Goal: Task Accomplishment & Management: Complete application form

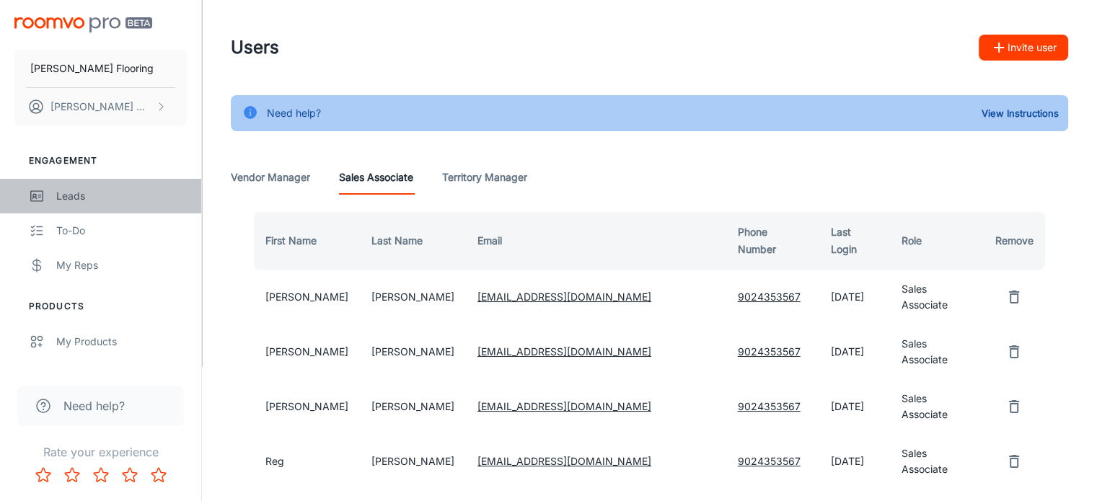
click at [75, 193] on div "Leads" at bounding box center [121, 196] width 131 height 16
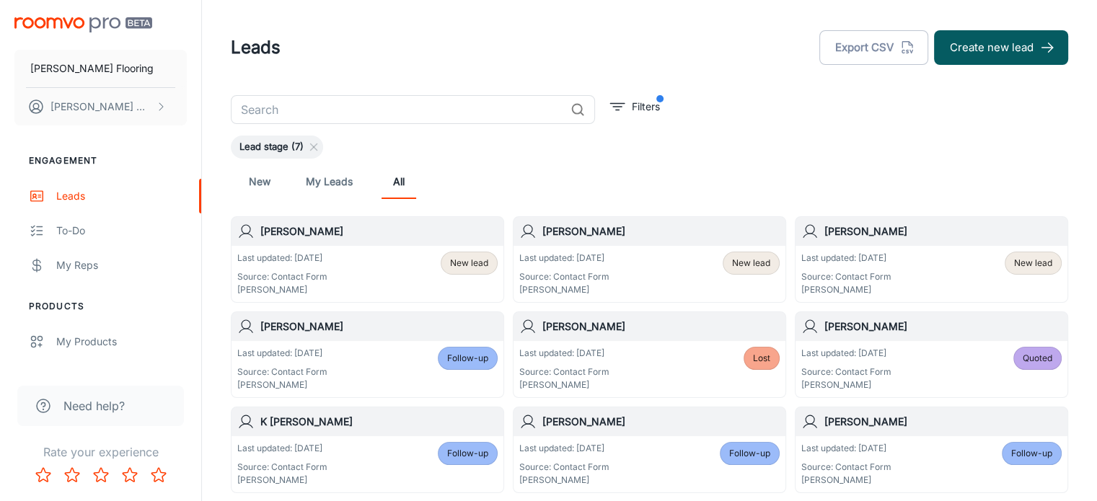
click at [654, 231] on h6 "[PERSON_NAME]" at bounding box center [660, 232] width 237 height 16
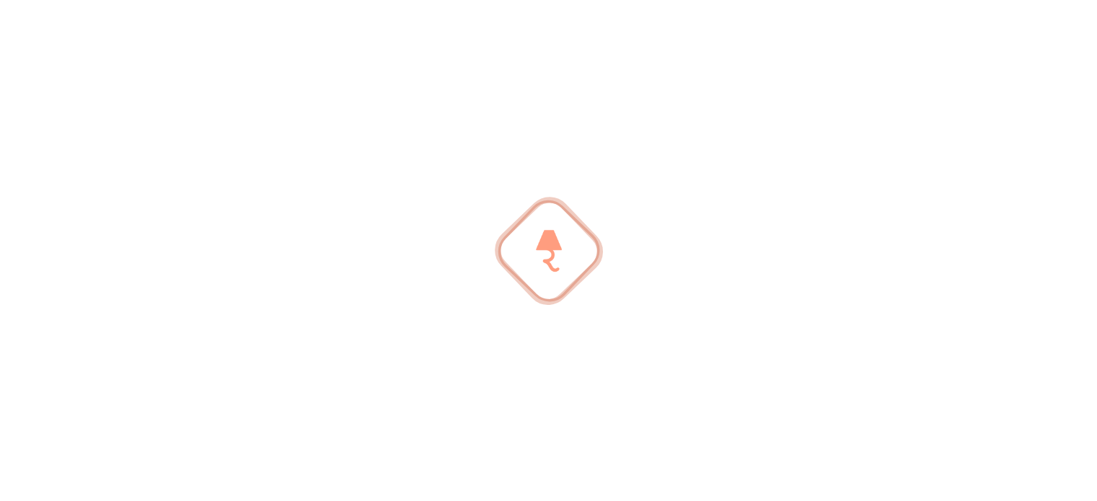
click at [654, 231] on div at bounding box center [548, 250] width 1097 height 501
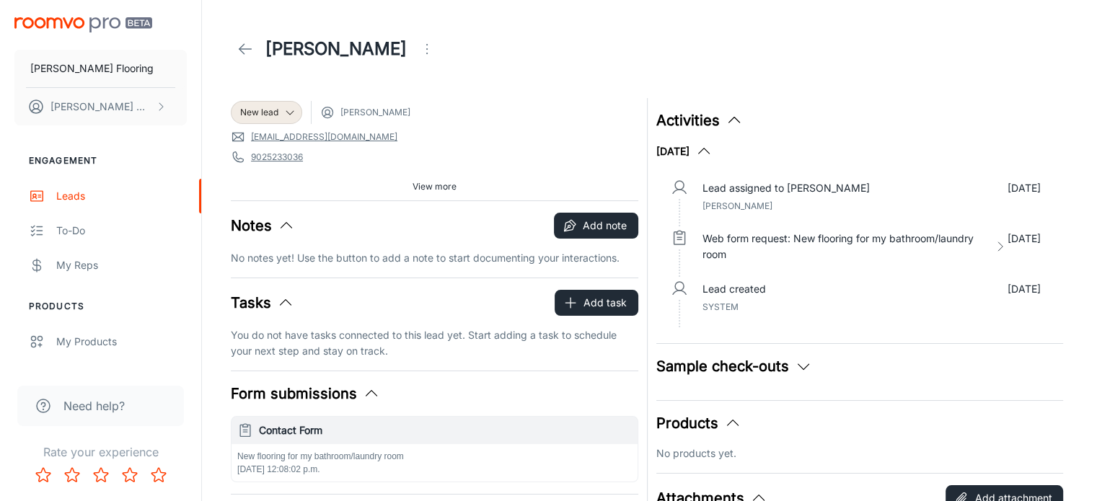
click at [317, 136] on link "[EMAIL_ADDRESS][DOMAIN_NAME]" at bounding box center [324, 137] width 146 height 13
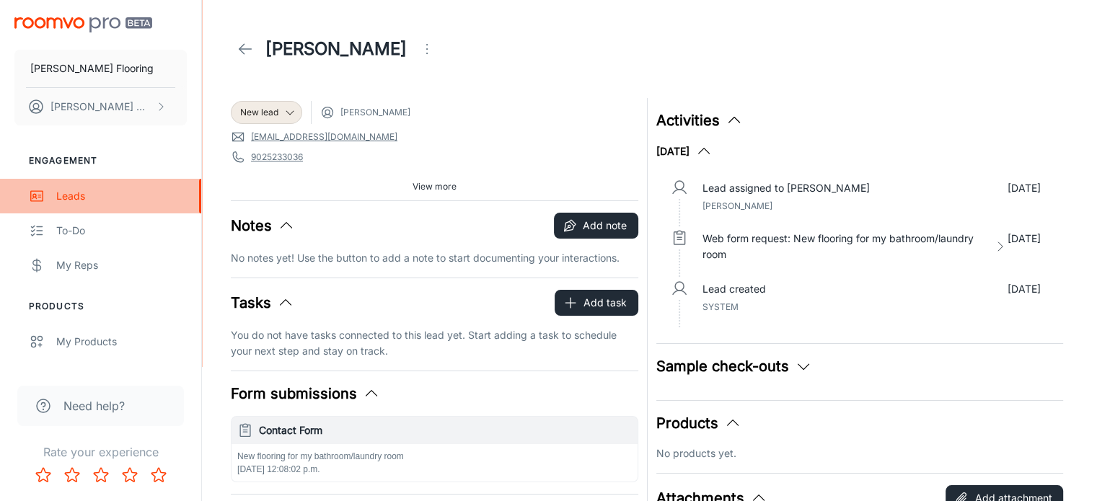
click at [64, 192] on div "Leads" at bounding box center [121, 196] width 131 height 16
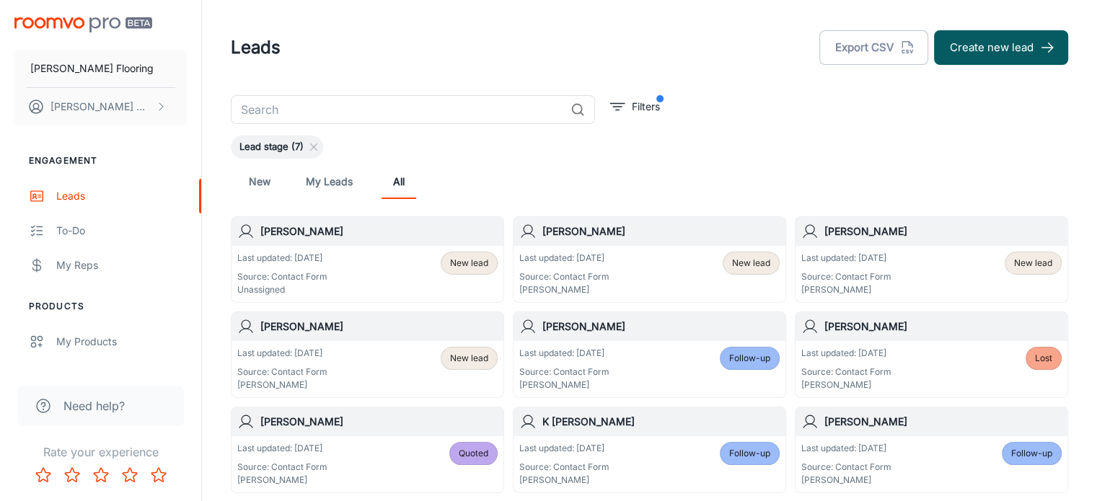
click at [342, 231] on h6 "[PERSON_NAME]" at bounding box center [378, 232] width 237 height 16
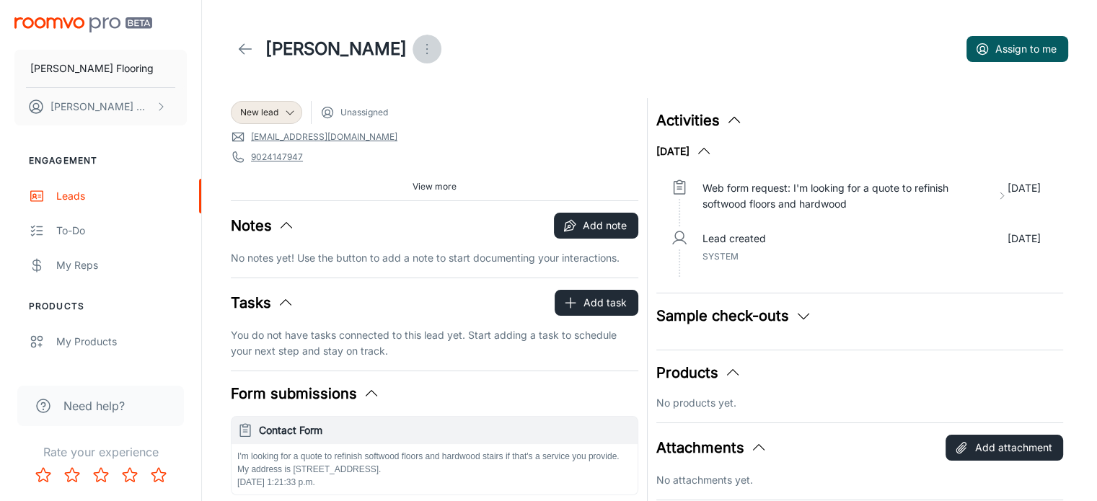
click at [418, 45] on icon "Open menu" at bounding box center [426, 48] width 17 height 17
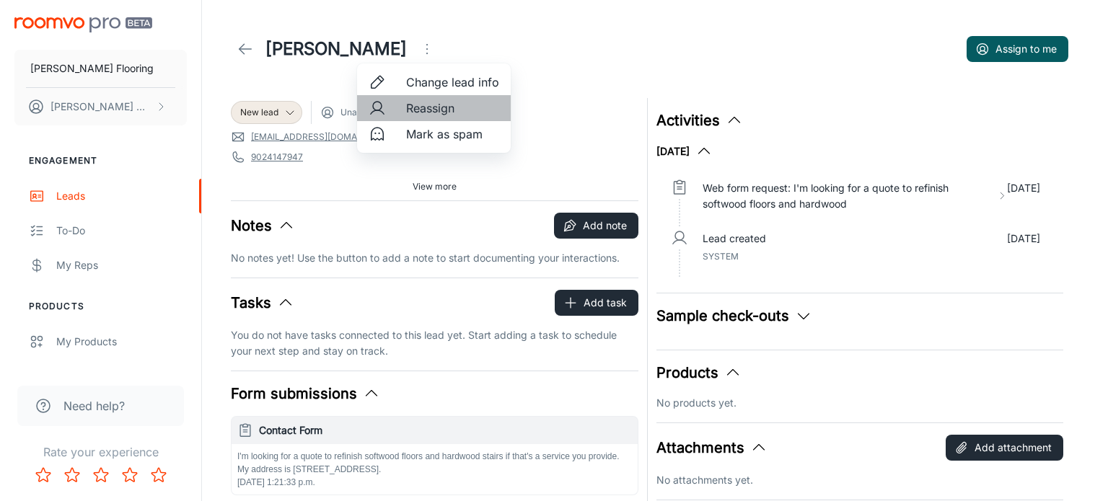
click at [416, 109] on span "Reassign" at bounding box center [452, 108] width 93 height 17
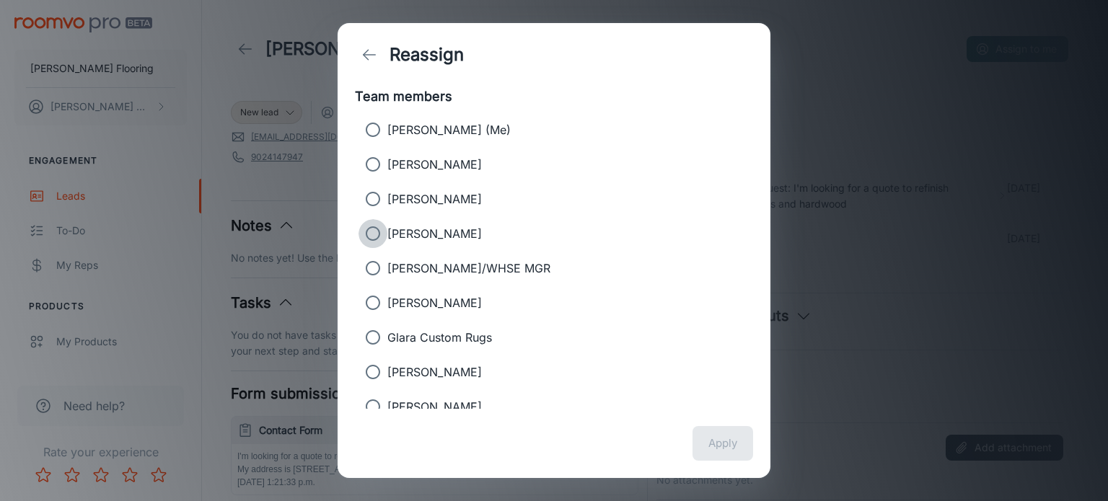
click at [373, 235] on input "[PERSON_NAME]" at bounding box center [373, 233] width 29 height 29
radio input "true"
click at [726, 440] on button "Apply" at bounding box center [722, 443] width 61 height 35
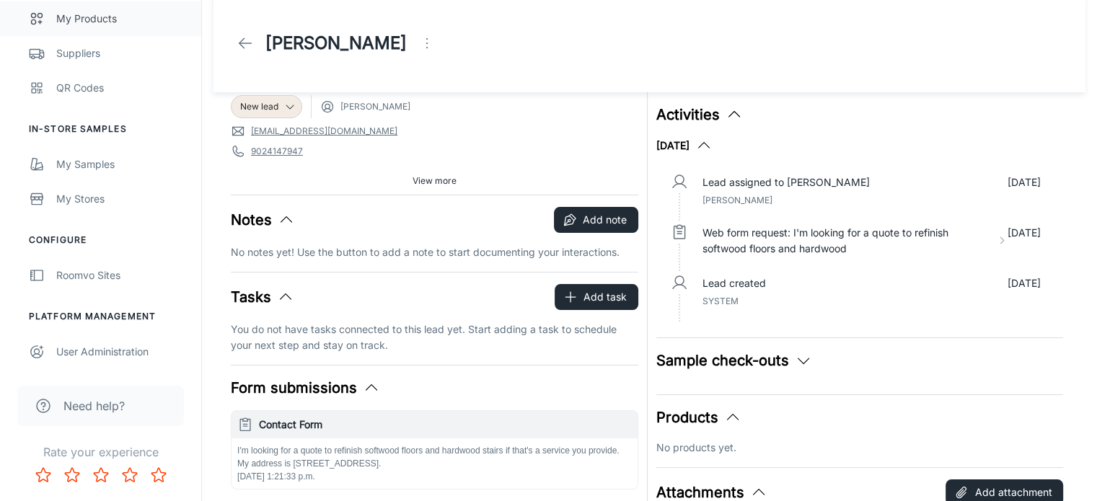
scroll to position [6, 0]
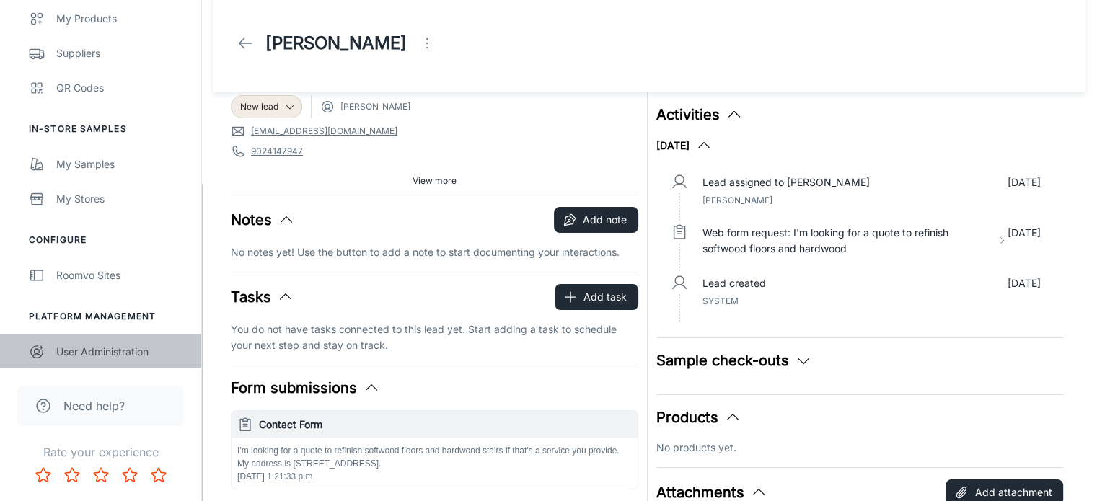
click at [113, 350] on div "User Administration" at bounding box center [121, 352] width 131 height 16
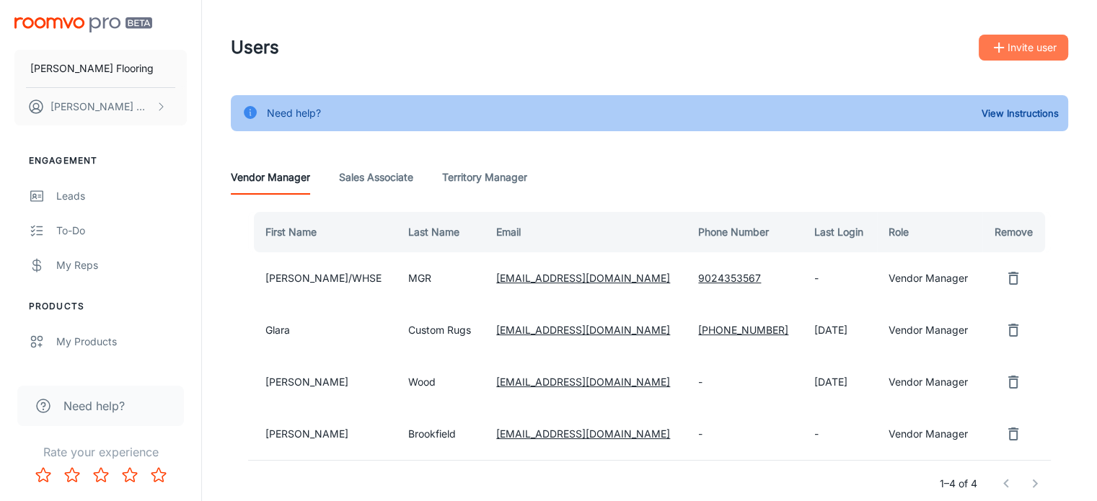
click at [1019, 48] on button "Invite user" at bounding box center [1023, 48] width 89 height 26
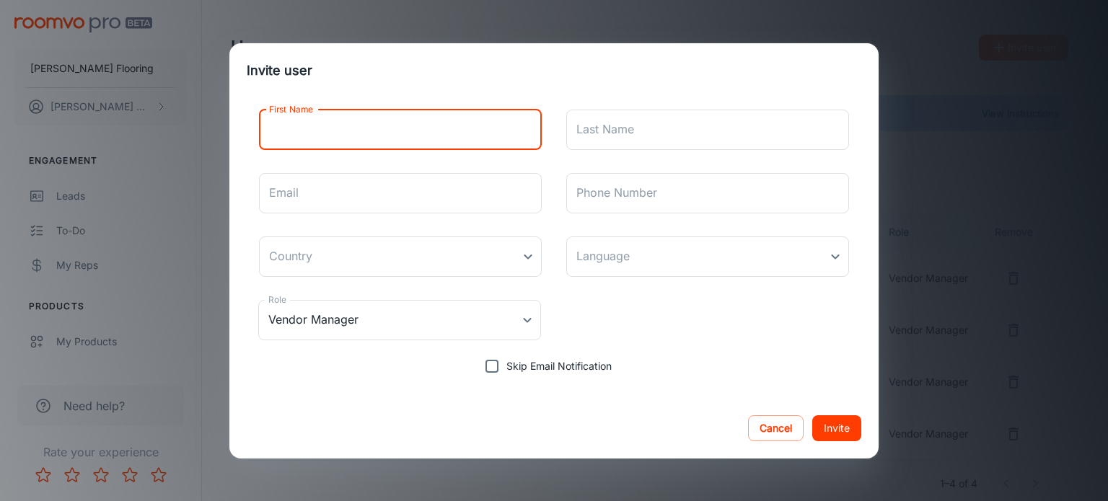
click at [321, 134] on input "First Name" at bounding box center [400, 130] width 283 height 40
type input "[PERSON_NAME]"
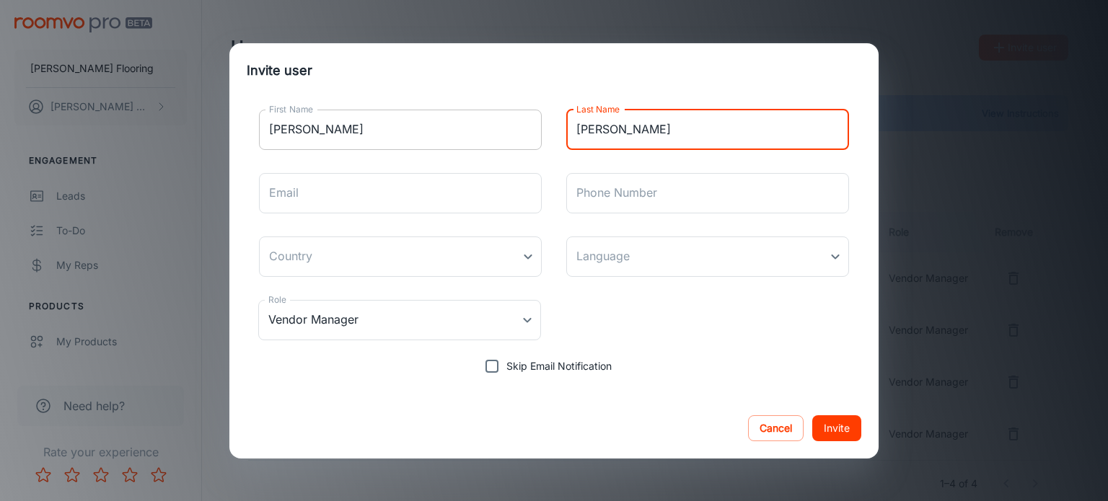
type input "[PERSON_NAME]"
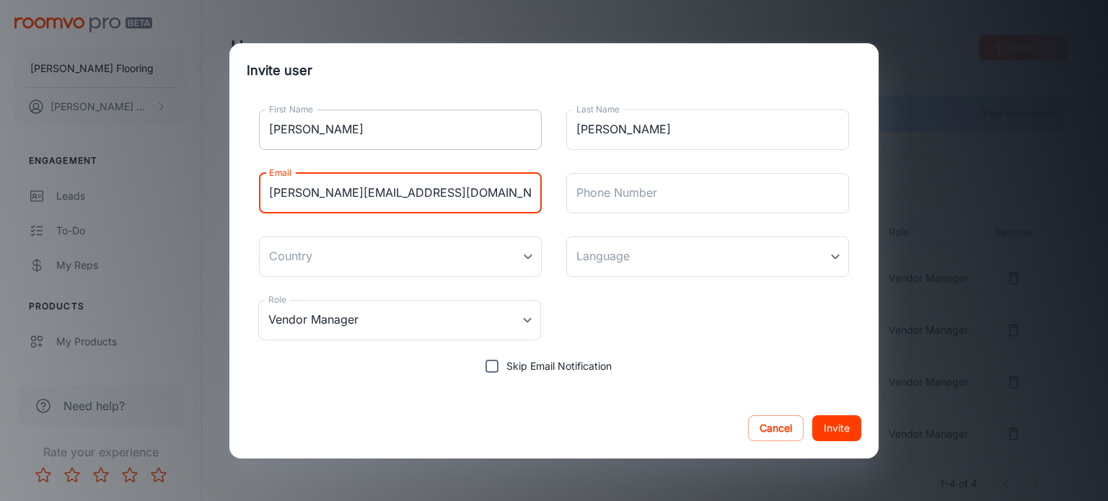
type input "[PERSON_NAME][EMAIL_ADDRESS][DOMAIN_NAME]"
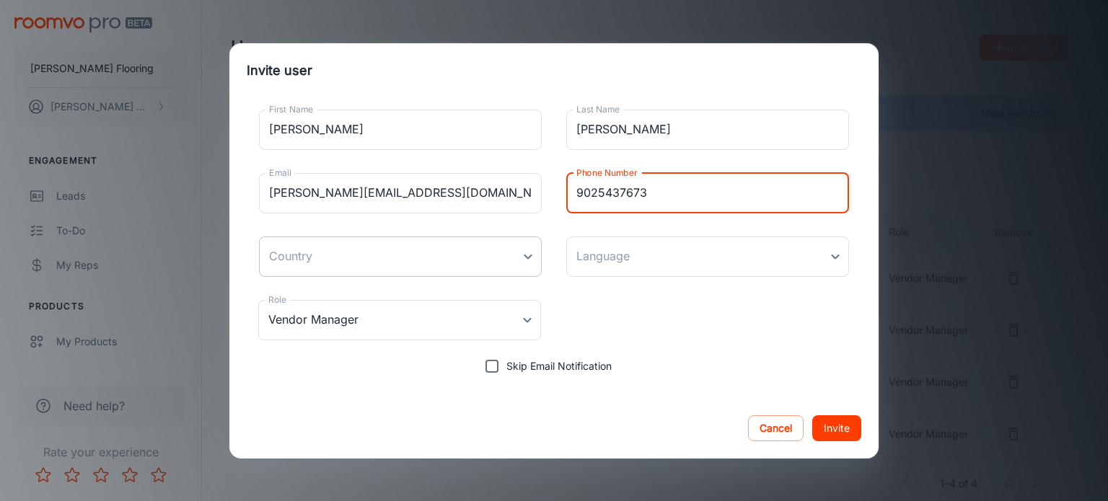
type input "9025437673"
click at [517, 262] on body "[PERSON_NAME] Flooring [PERSON_NAME] Engagement Leads To-do My Reps Products My…" at bounding box center [554, 250] width 1108 height 501
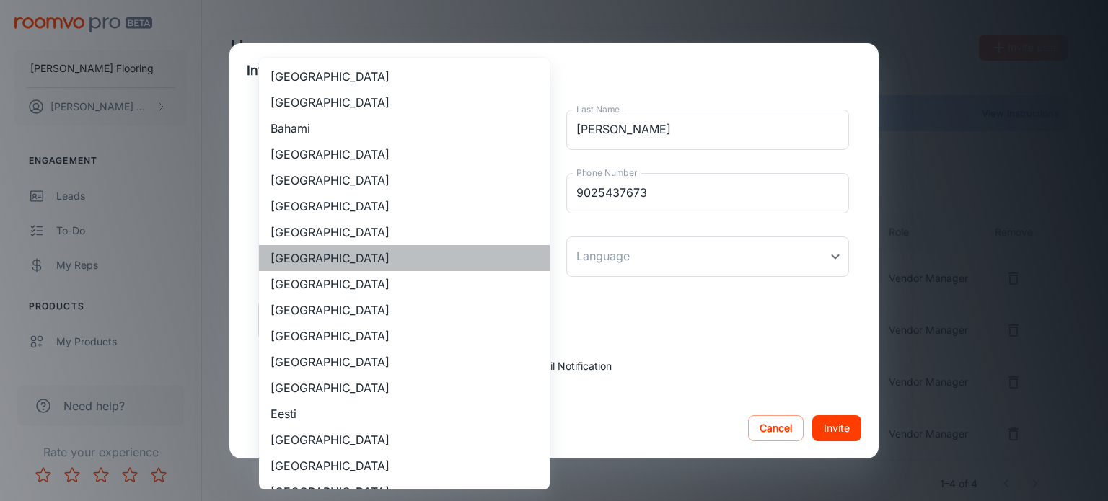
click at [457, 260] on li "[GEOGRAPHIC_DATA]" at bounding box center [404, 258] width 291 height 26
type input "[GEOGRAPHIC_DATA]"
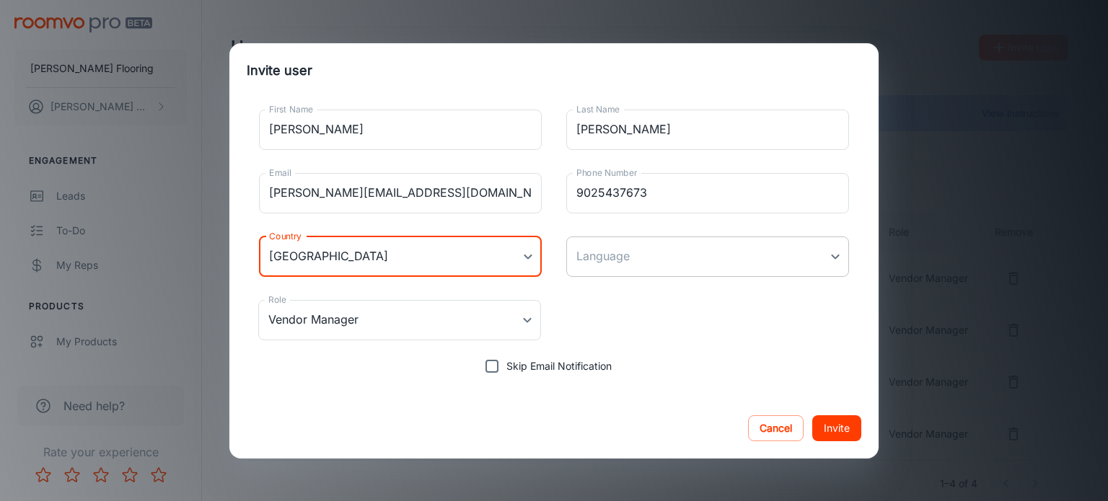
click at [684, 237] on body "[PERSON_NAME] Flooring [PERSON_NAME] Engagement Leads To-do My Reps Products My…" at bounding box center [554, 250] width 1108 height 501
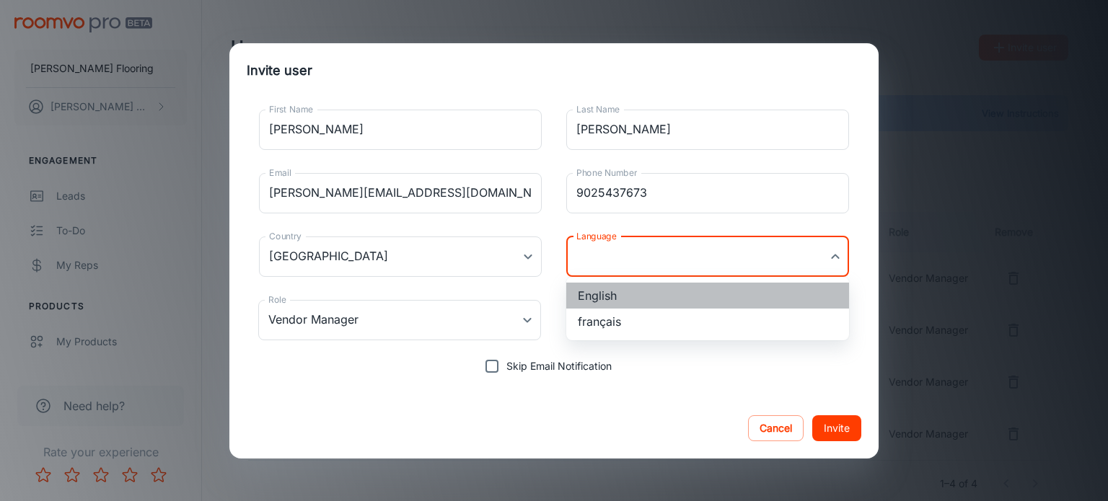
click at [623, 296] on li "English" at bounding box center [707, 296] width 283 height 26
type input "en-ca"
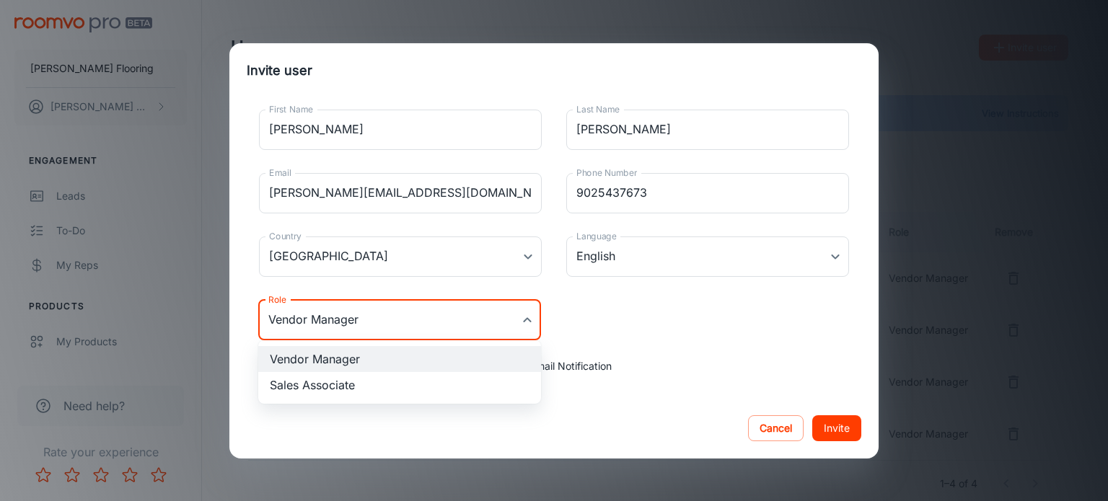
click at [521, 322] on body "[PERSON_NAME] Flooring [PERSON_NAME] Engagement Leads To-do My Reps Products My…" at bounding box center [554, 250] width 1108 height 501
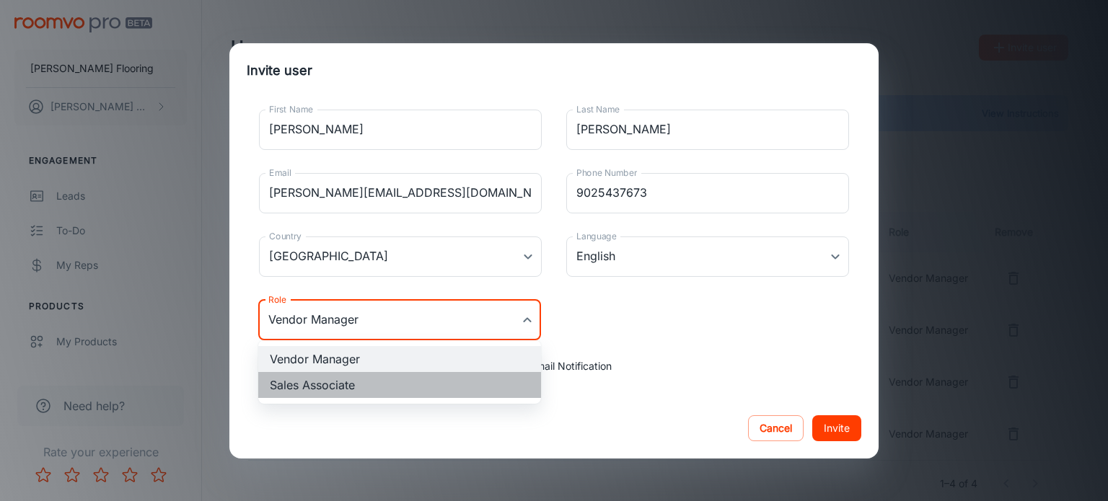
click at [359, 391] on li "Sales Associate" at bounding box center [399, 385] width 283 height 26
type input "Sales Associate"
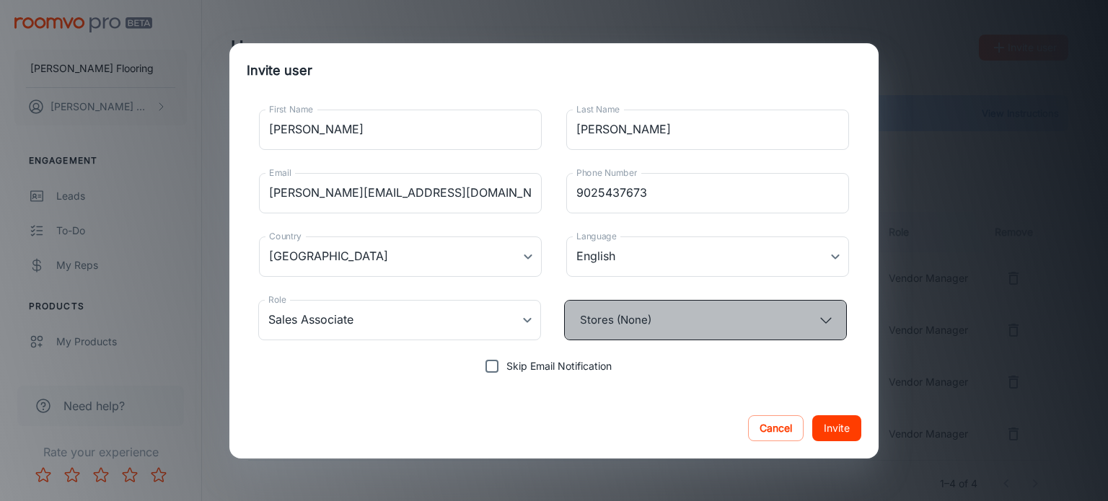
click at [824, 318] on icon "button" at bounding box center [826, 320] width 16 height 16
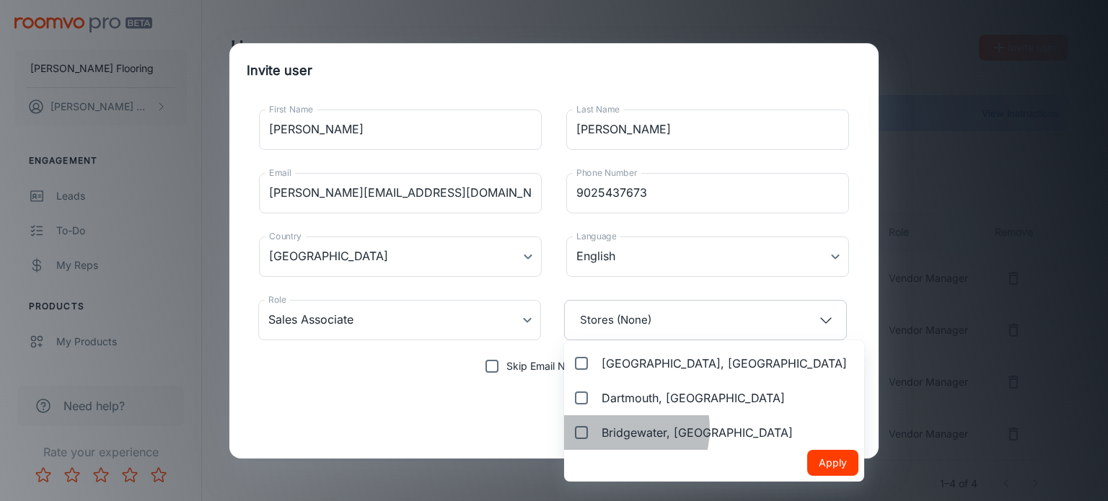
click at [615, 429] on span "Bridgewater, [GEOGRAPHIC_DATA]" at bounding box center [697, 432] width 191 height 17
click at [590, 429] on input "Bridgewater, [GEOGRAPHIC_DATA]" at bounding box center [578, 432] width 23 height 29
checkbox input "true"
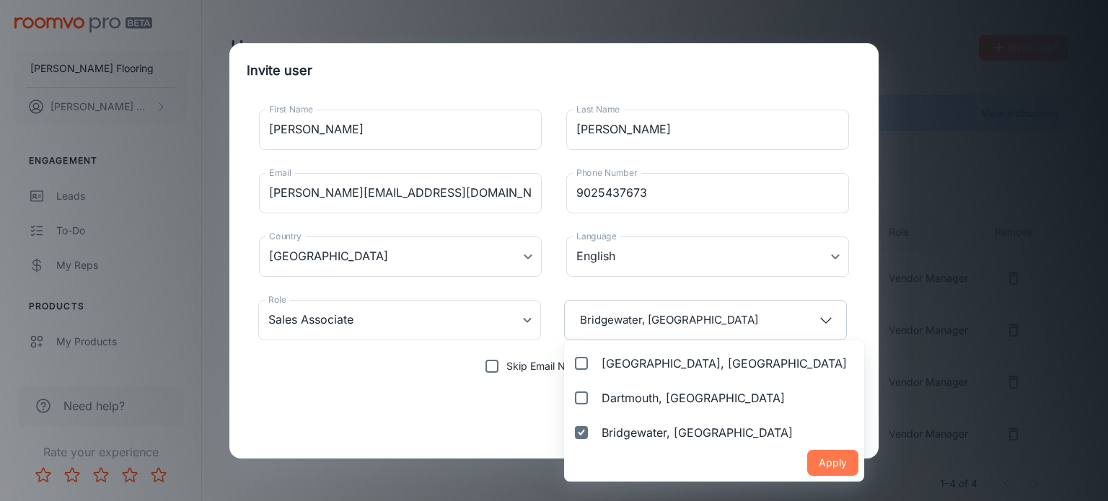
click at [807, 465] on button "Apply" at bounding box center [832, 463] width 51 height 26
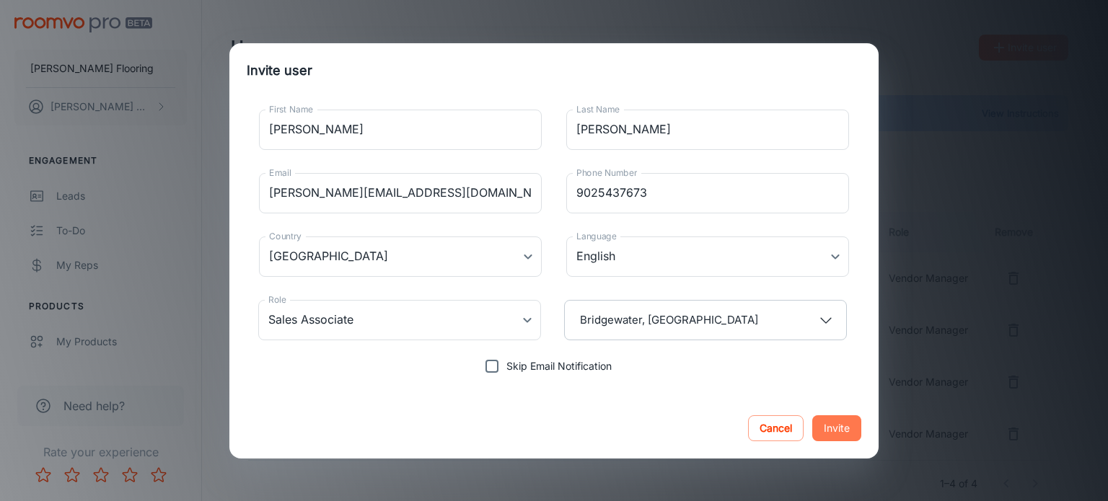
click at [831, 432] on button "Invite" at bounding box center [836, 428] width 49 height 26
type input "Vendor Manager"
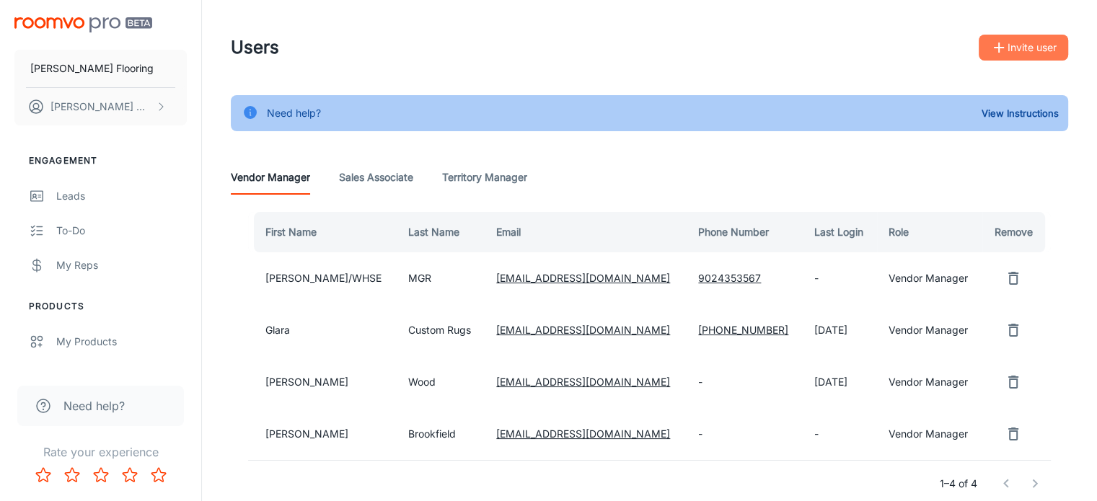
click at [1030, 47] on button "Invite user" at bounding box center [1023, 48] width 89 height 26
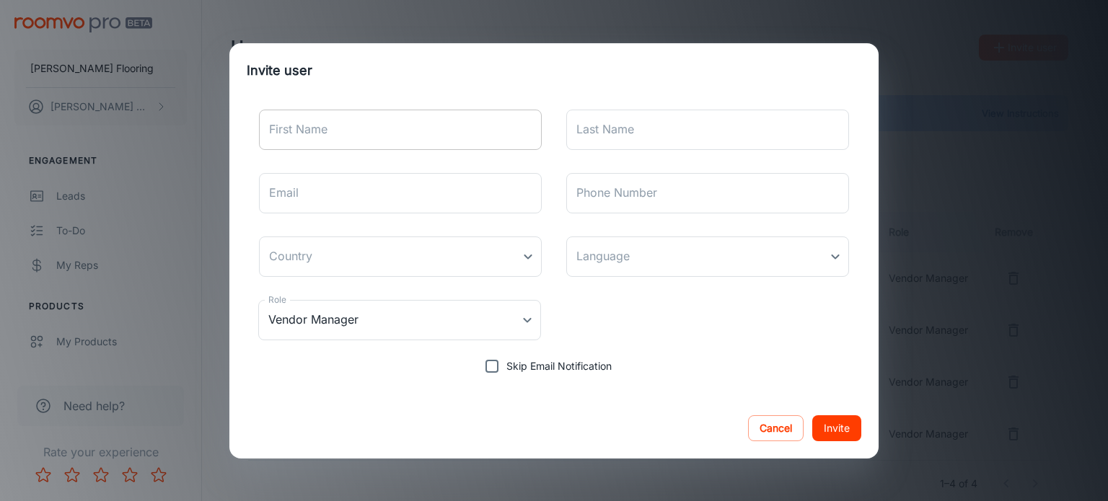
click at [330, 130] on input "First Name" at bounding box center [400, 130] width 283 height 40
type input "t"
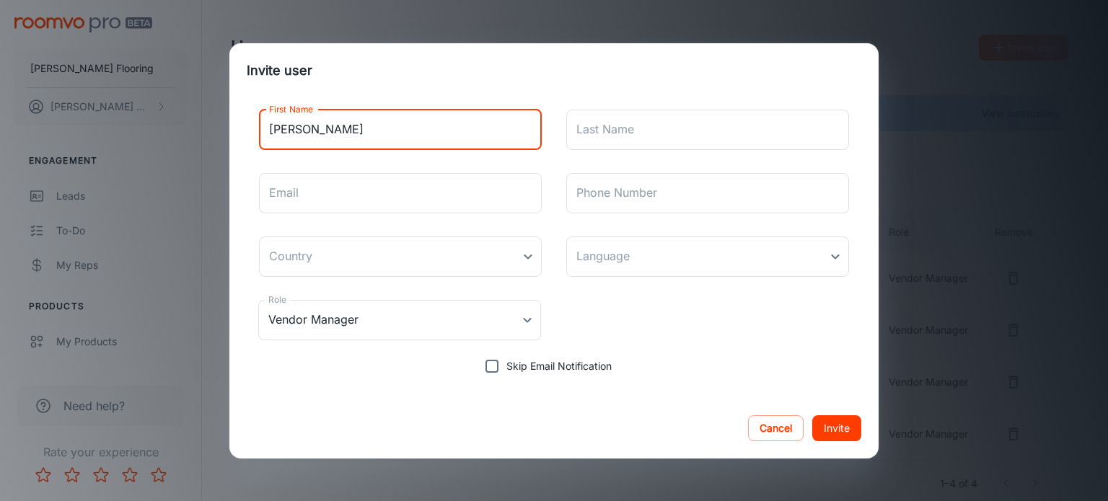
type input "[PERSON_NAME]"
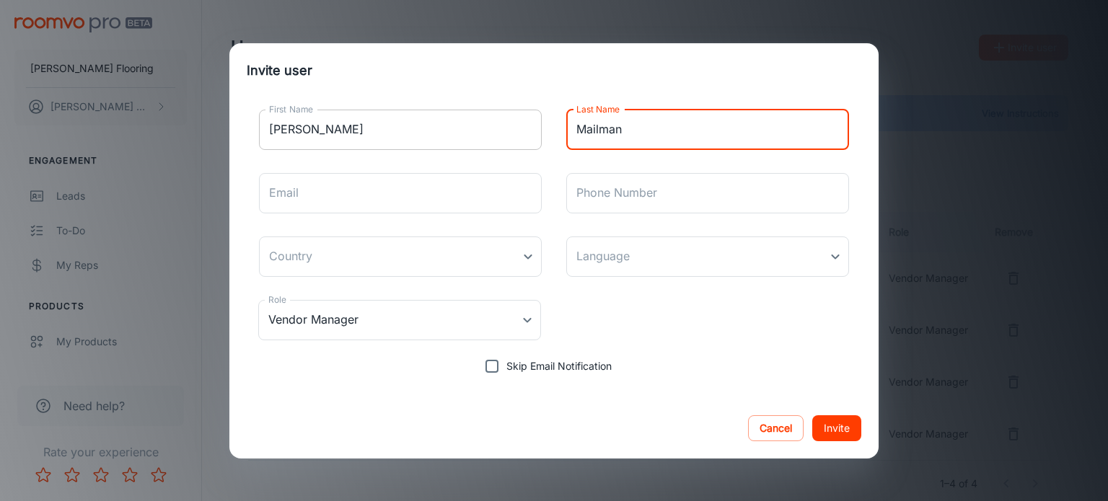
type input "Mailman"
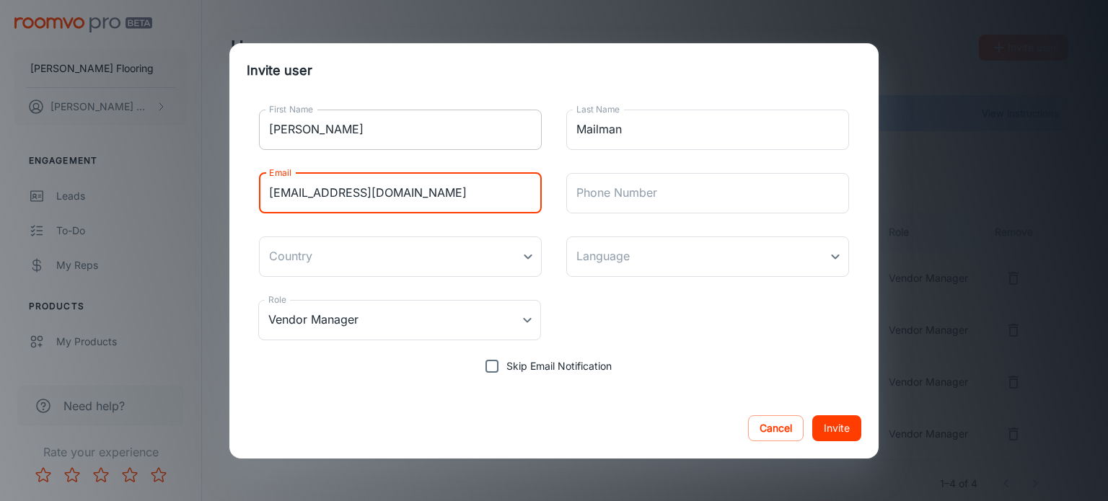
type input "[EMAIL_ADDRESS][DOMAIN_NAME]"
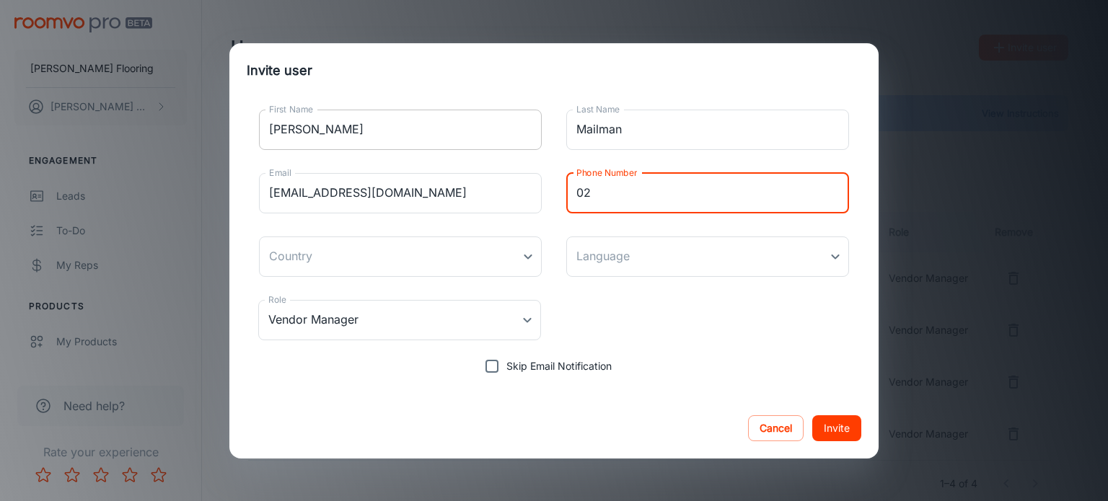
type input "0"
type input "9025437673"
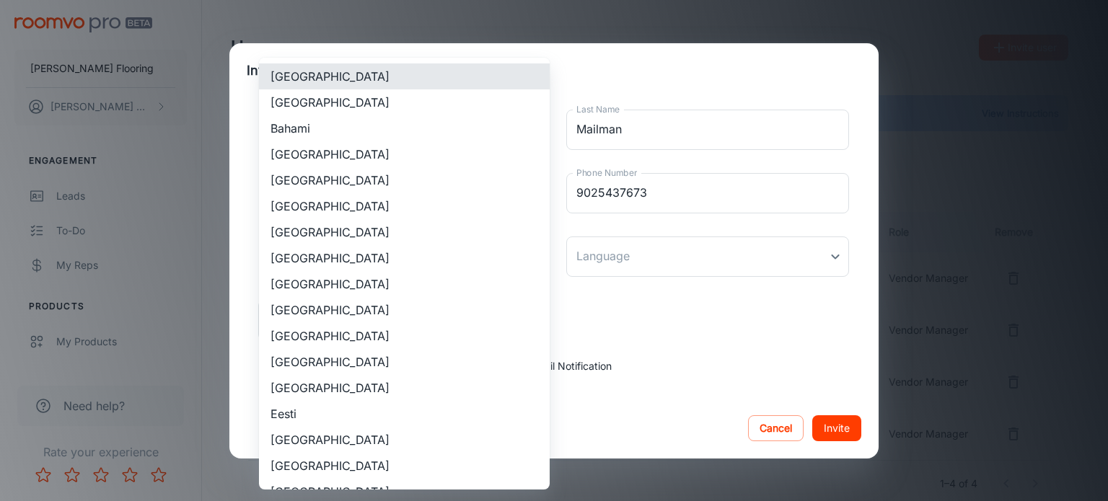
click at [349, 260] on body "[PERSON_NAME] Flooring [PERSON_NAME] Engagement Leads To-do My Reps Products My…" at bounding box center [554, 250] width 1108 height 501
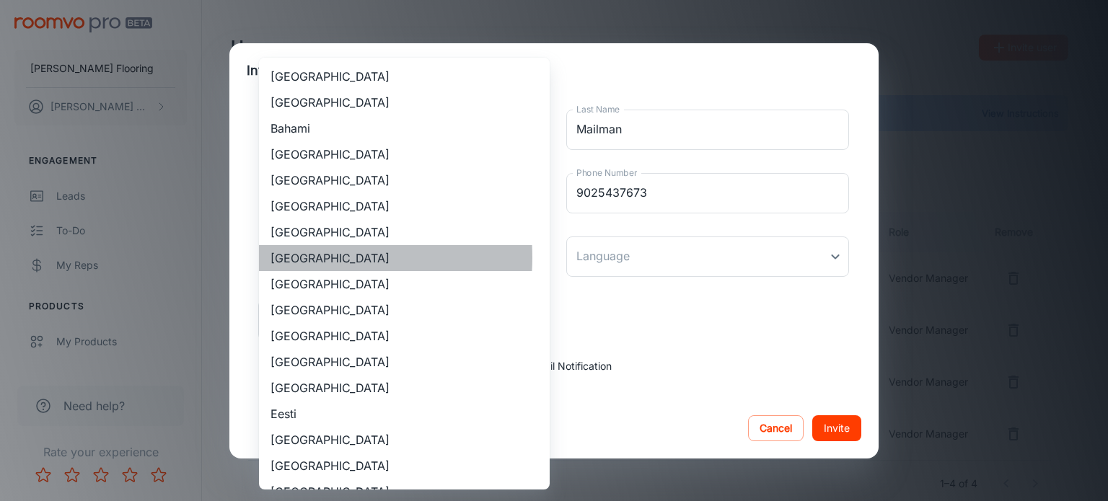
click at [307, 258] on li "[GEOGRAPHIC_DATA]" at bounding box center [404, 258] width 291 height 26
type input "[GEOGRAPHIC_DATA]"
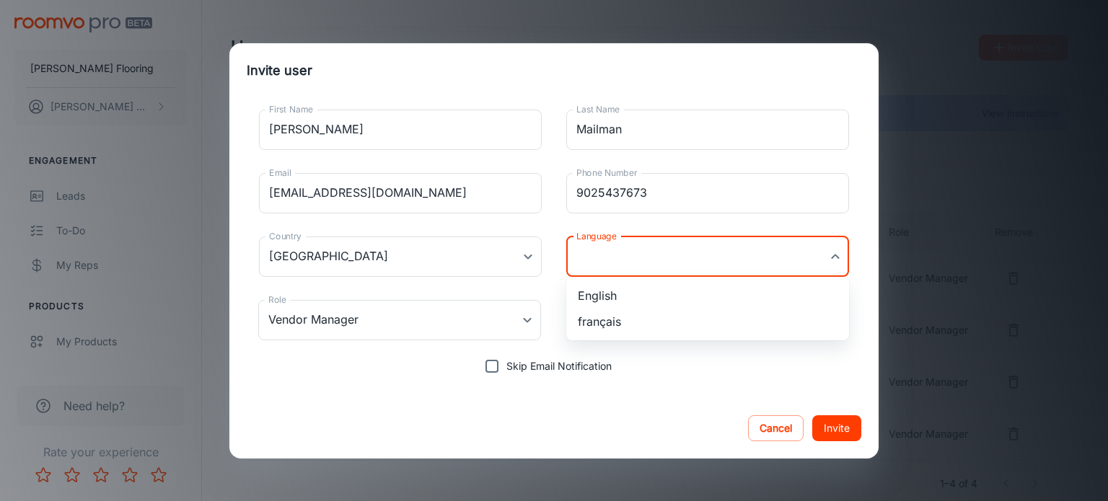
click at [605, 260] on body "[PERSON_NAME] Flooring [PERSON_NAME] Engagement Leads To-do My Reps Products My…" at bounding box center [554, 250] width 1108 height 501
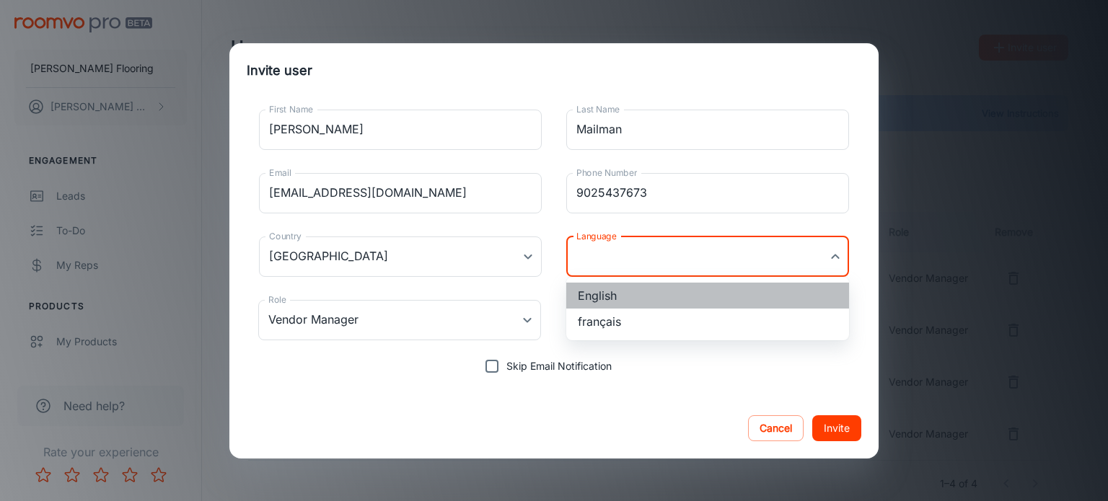
click at [604, 294] on li "English" at bounding box center [707, 296] width 283 height 26
type input "en-ca"
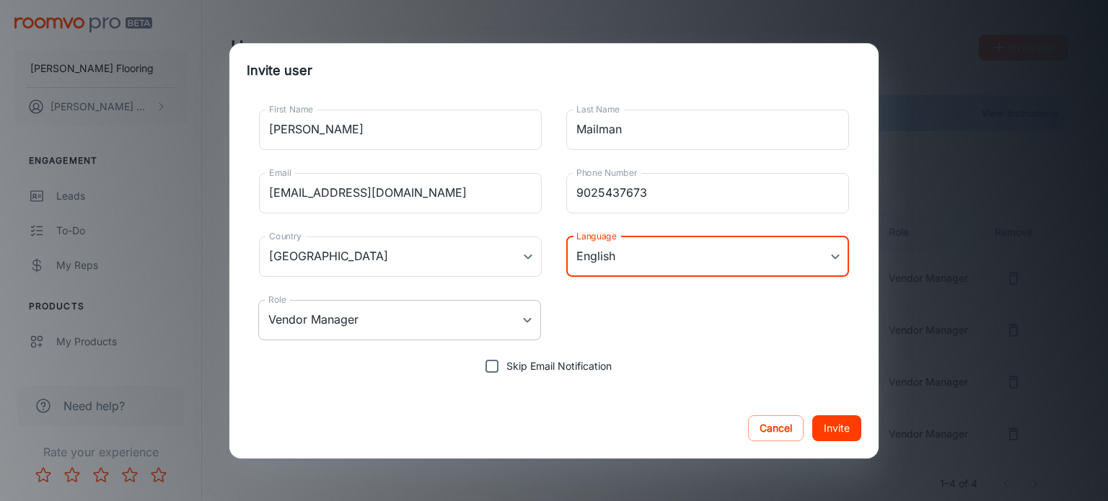
click at [530, 316] on body "[PERSON_NAME] Flooring [PERSON_NAME] Engagement Leads To-do My Reps Products My…" at bounding box center [554, 250] width 1108 height 501
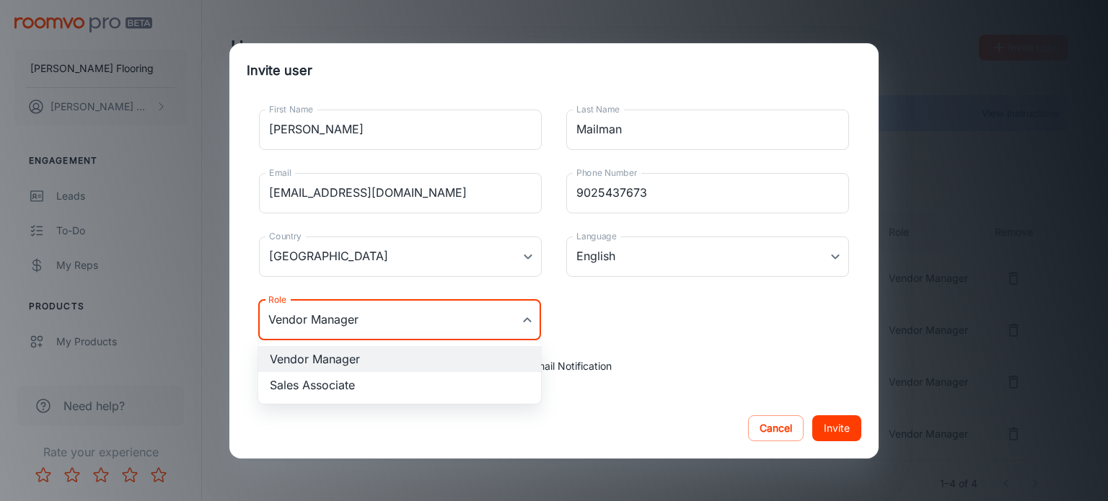
click at [348, 387] on li "Sales Associate" at bounding box center [399, 385] width 283 height 26
type input "Sales Associate"
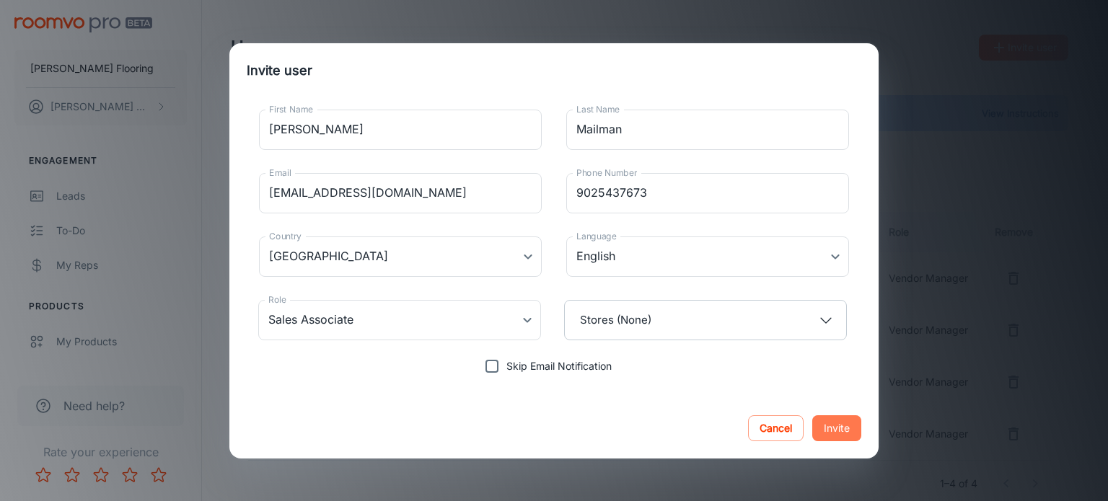
click at [833, 432] on button "Invite" at bounding box center [836, 428] width 49 height 26
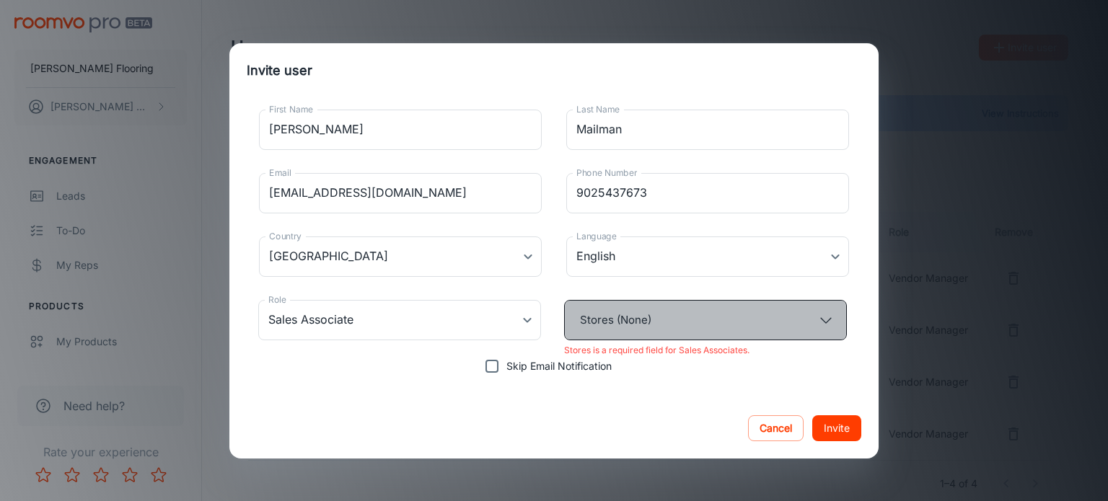
click at [689, 320] on button "Stores (None)" at bounding box center [705, 320] width 283 height 40
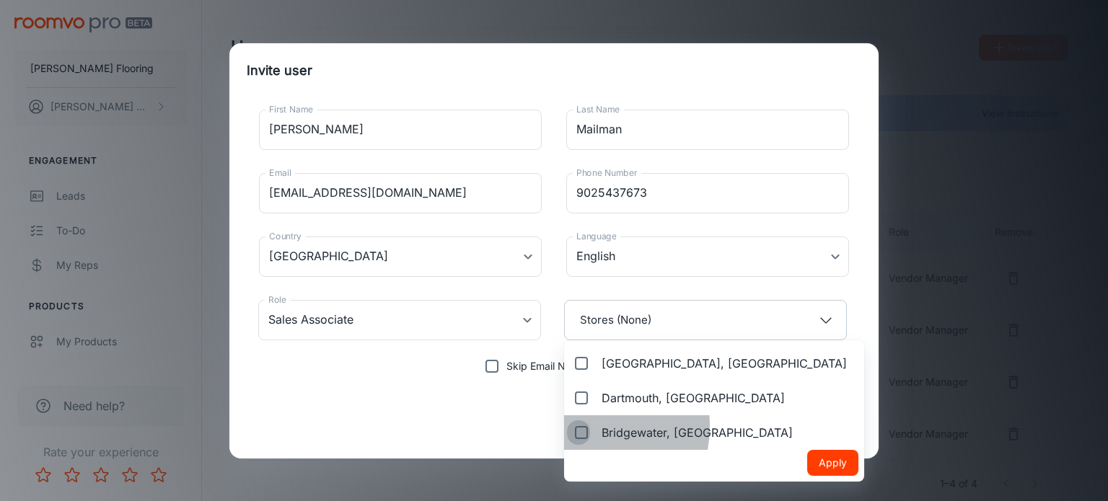
click at [575, 426] on input "Bridgewater, [GEOGRAPHIC_DATA]" at bounding box center [578, 432] width 23 height 29
checkbox input "true"
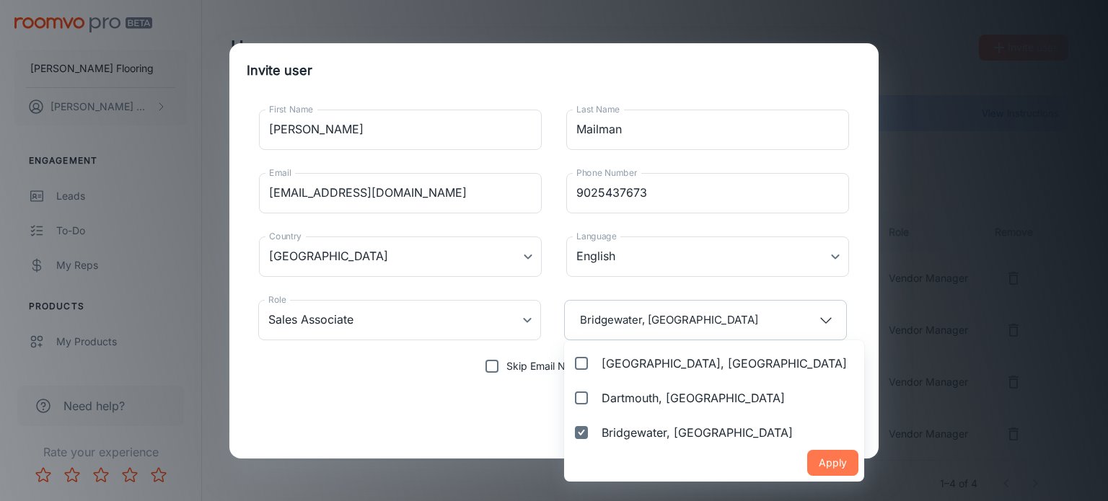
click at [807, 461] on button "Apply" at bounding box center [832, 463] width 51 height 26
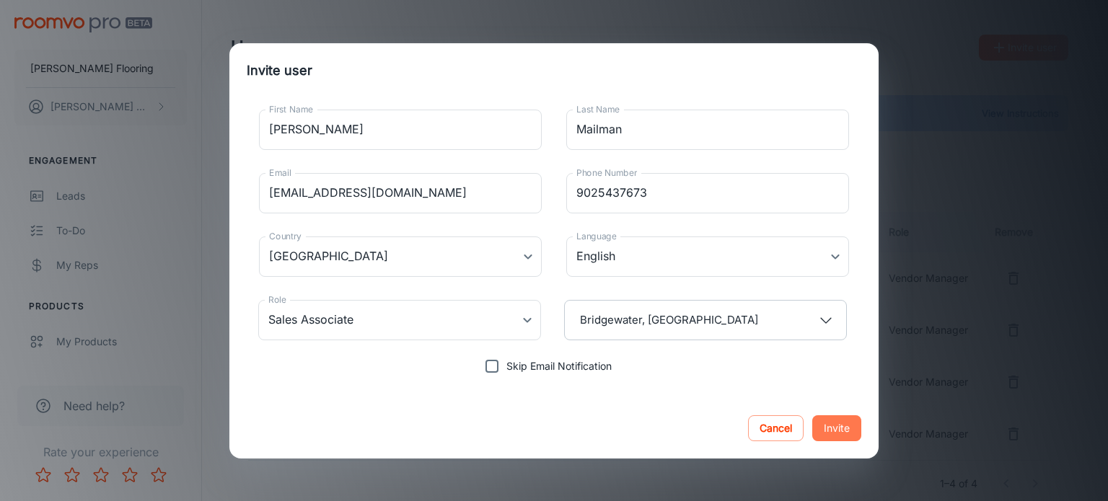
click at [837, 422] on button "Invite" at bounding box center [836, 428] width 49 height 26
type input "Vendor Manager"
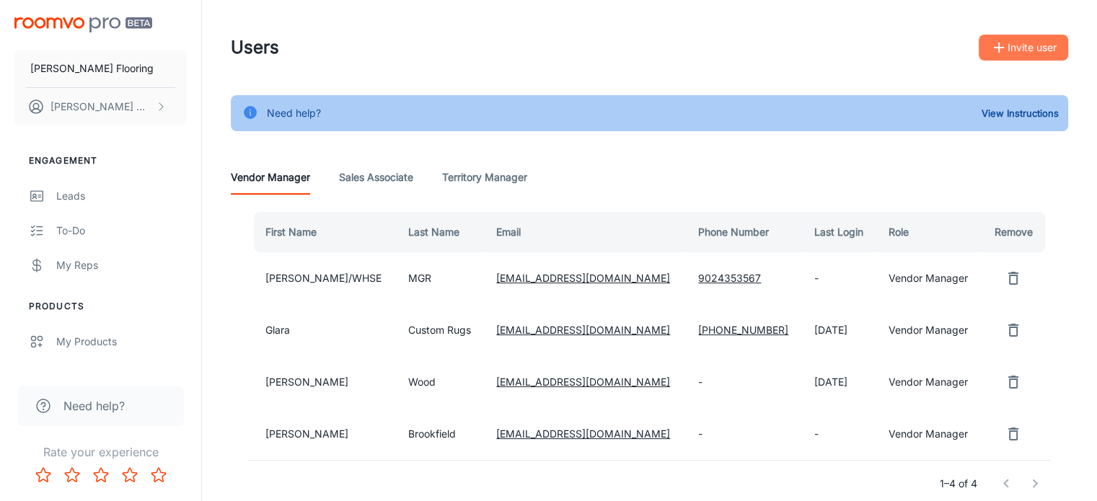
click at [1026, 41] on button "Invite user" at bounding box center [1023, 48] width 89 height 26
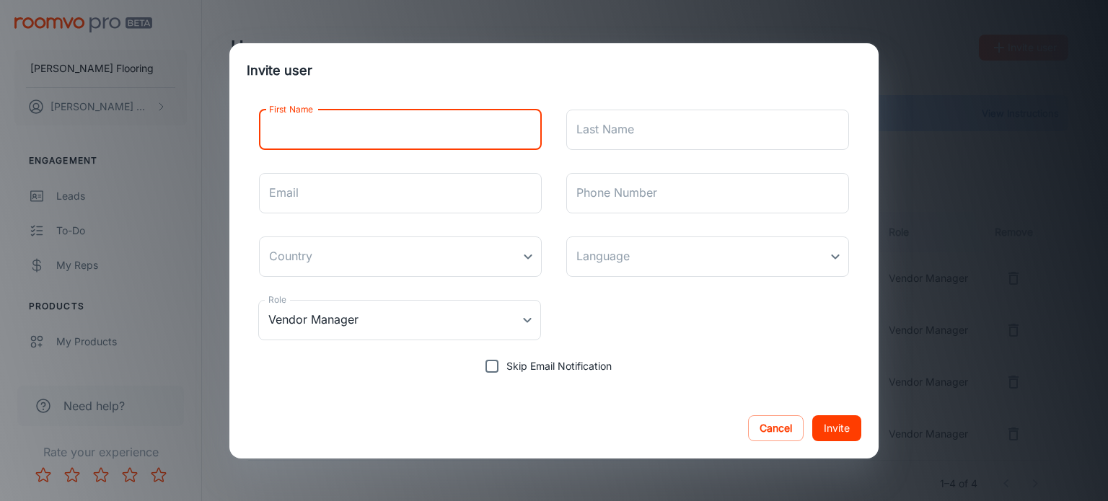
click at [326, 135] on input "First Name" at bounding box center [400, 130] width 283 height 40
type input "[PERSON_NAME]"
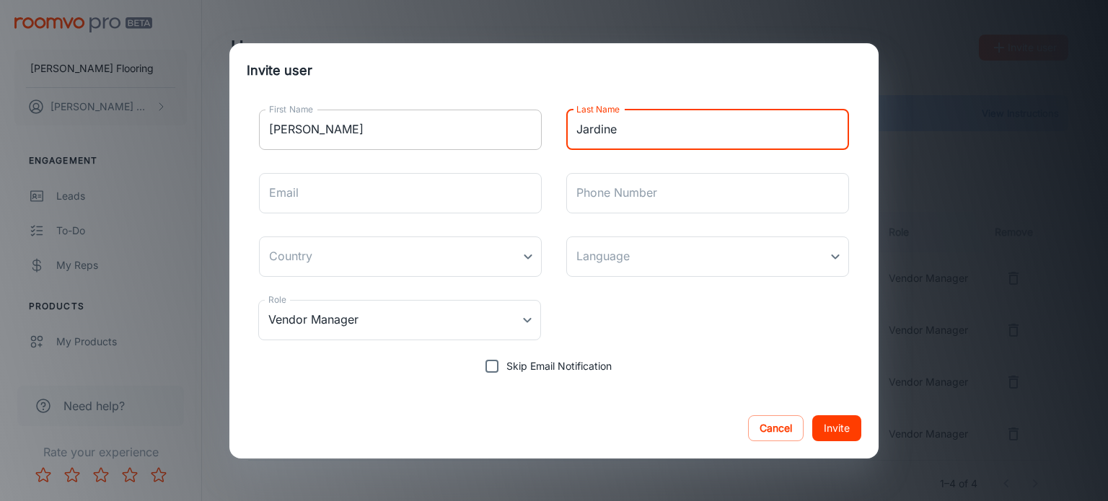
type input "Jardine"
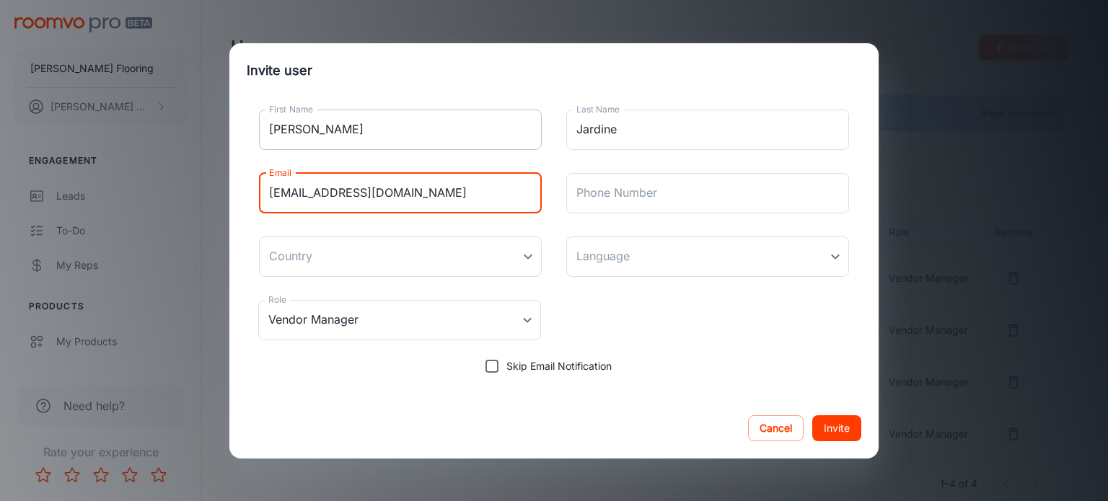
type input "[EMAIL_ADDRESS][DOMAIN_NAME]"
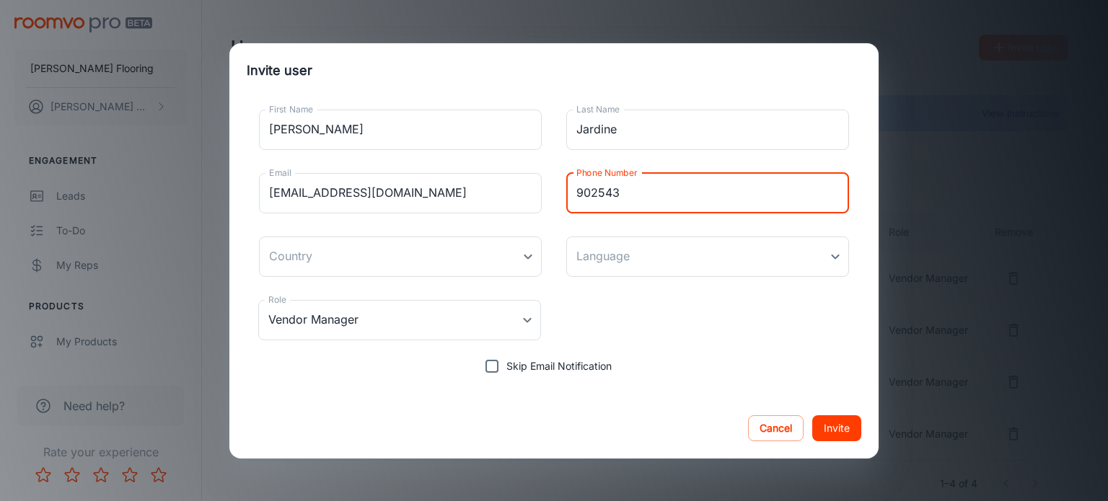
type input "9025437673"
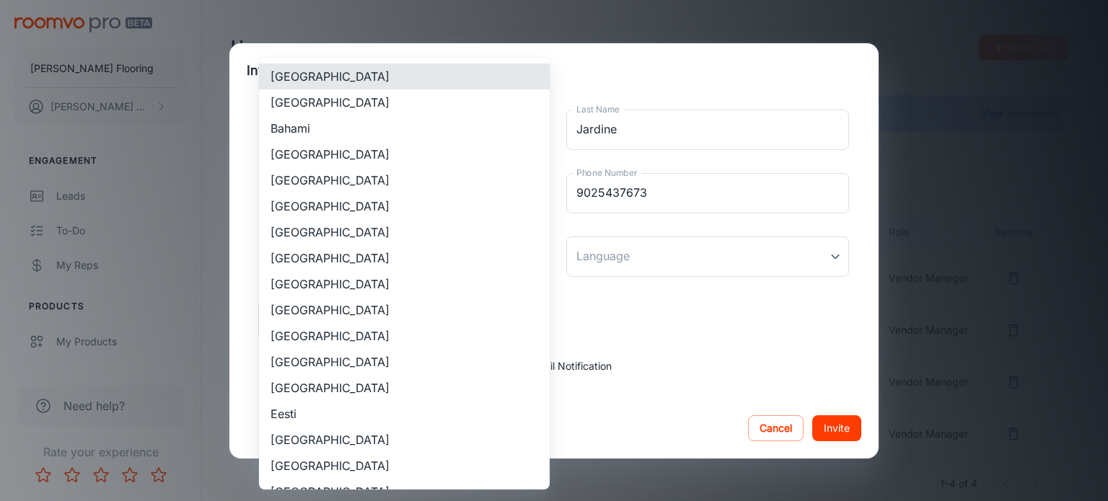
click at [330, 254] on body "[PERSON_NAME] Flooring [PERSON_NAME] Engagement Leads To-do My Reps Products My…" at bounding box center [554, 250] width 1108 height 501
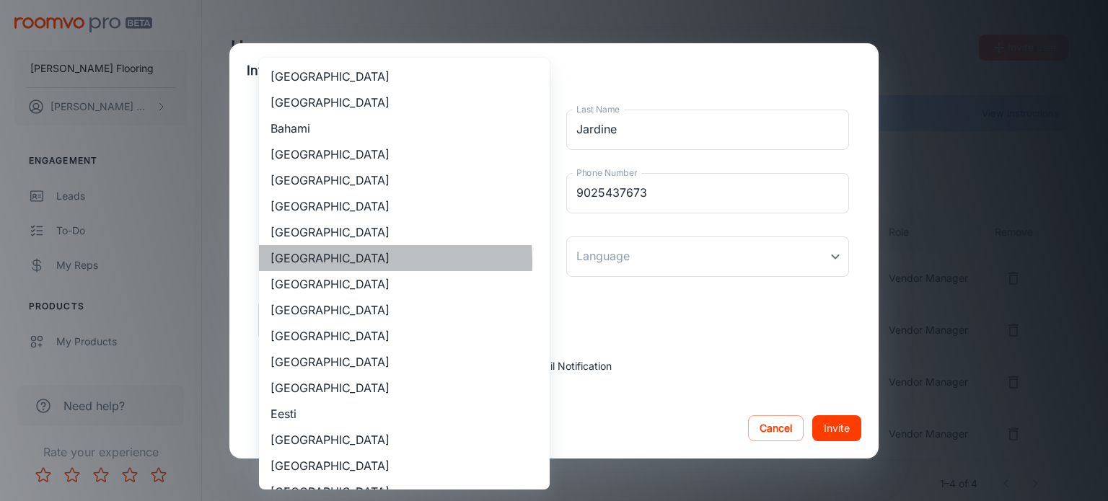
click at [299, 262] on li "[GEOGRAPHIC_DATA]" at bounding box center [404, 258] width 291 height 26
type input "[GEOGRAPHIC_DATA]"
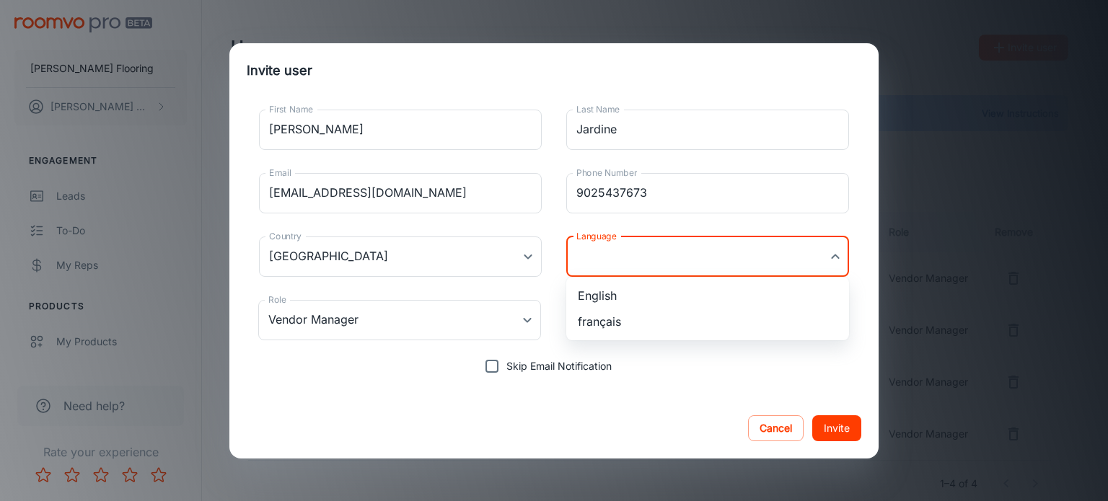
click at [612, 258] on body "[PERSON_NAME] Flooring [PERSON_NAME] Engagement Leads To-do My Reps Products My…" at bounding box center [554, 250] width 1108 height 501
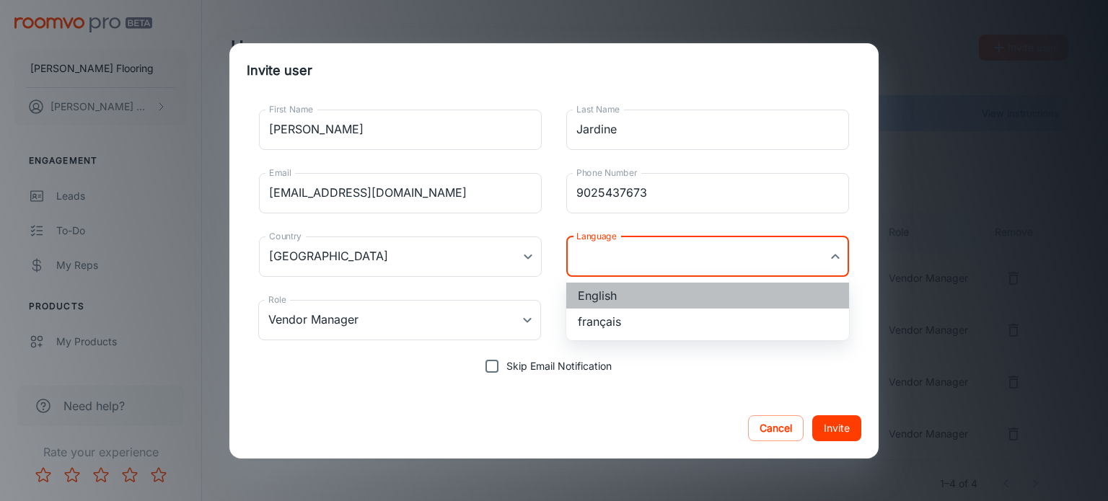
click at [602, 292] on li "English" at bounding box center [707, 296] width 283 height 26
type input "en-ca"
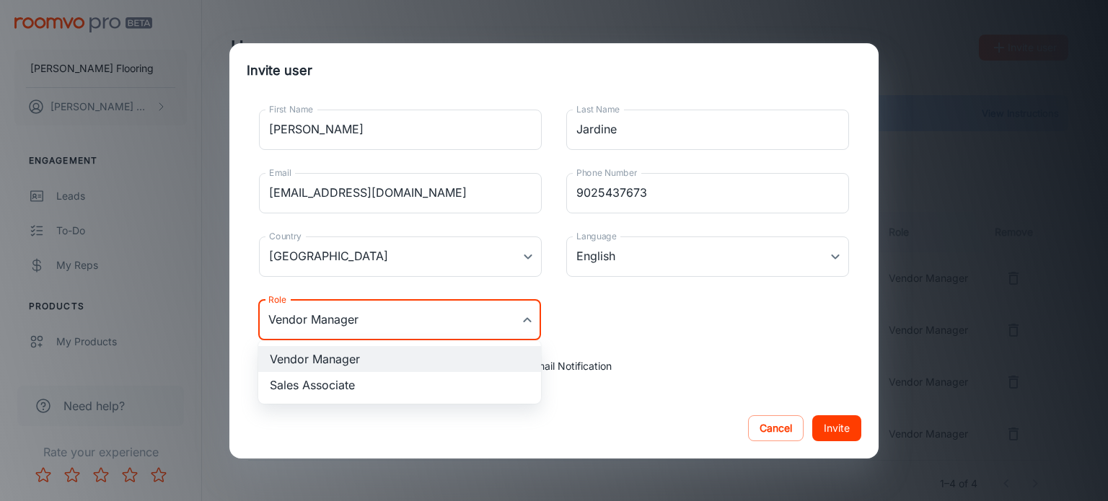
click at [534, 314] on body "[PERSON_NAME] Flooring [PERSON_NAME] Engagement Leads To-do My Reps Products My…" at bounding box center [554, 250] width 1108 height 501
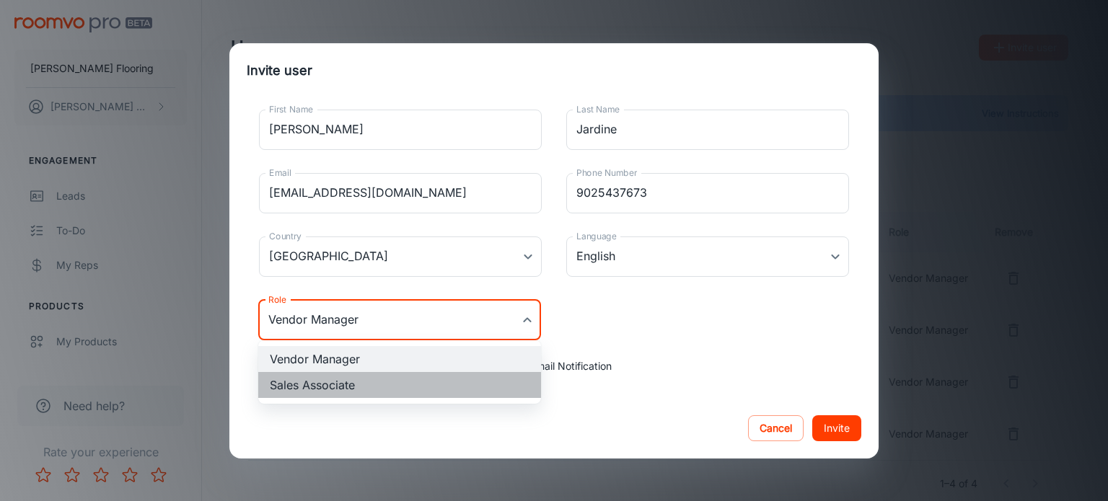
click at [327, 388] on li "Sales Associate" at bounding box center [399, 385] width 283 height 26
type input "Sales Associate"
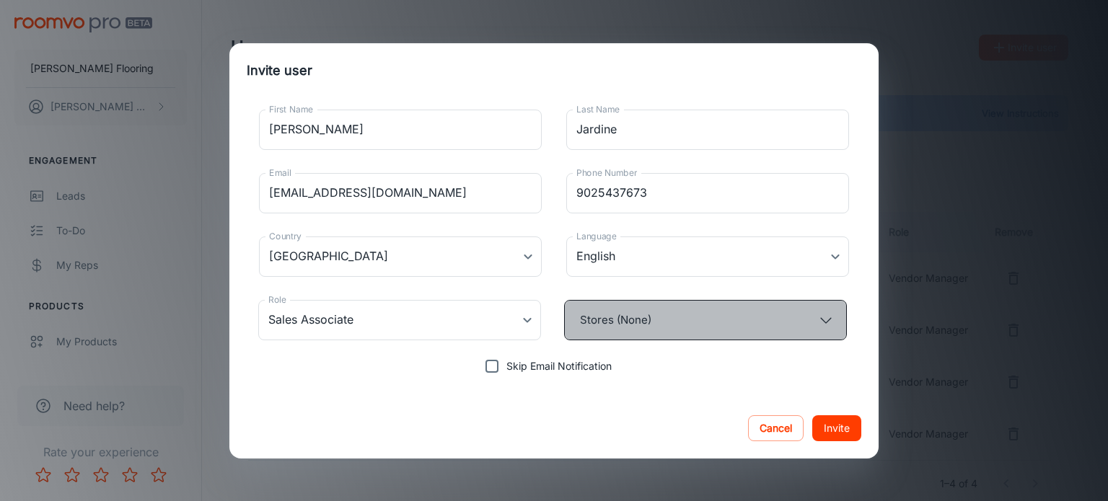
click at [682, 314] on button "Stores (None)" at bounding box center [705, 320] width 283 height 40
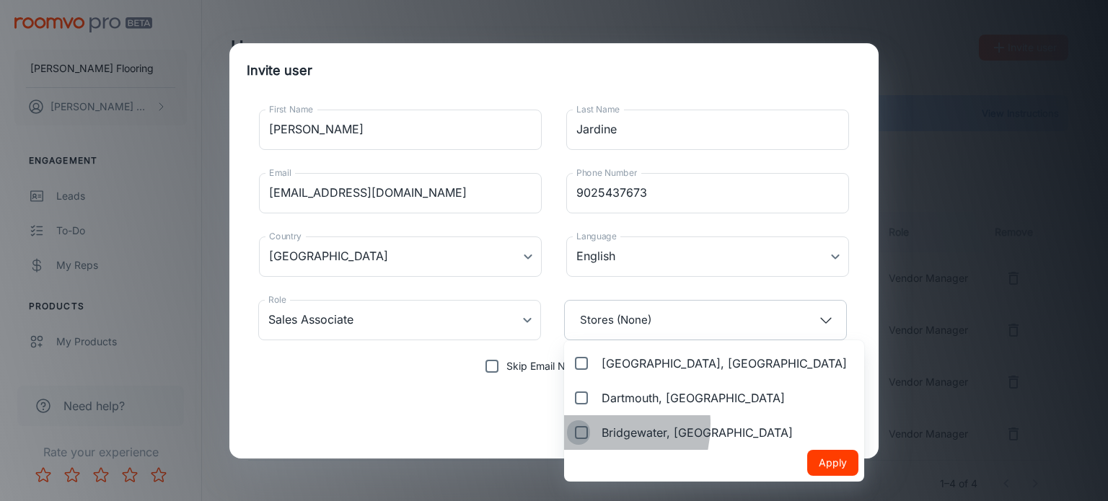
click at [584, 424] on input "Bridgewater, [GEOGRAPHIC_DATA]" at bounding box center [578, 432] width 23 height 29
checkbox input "true"
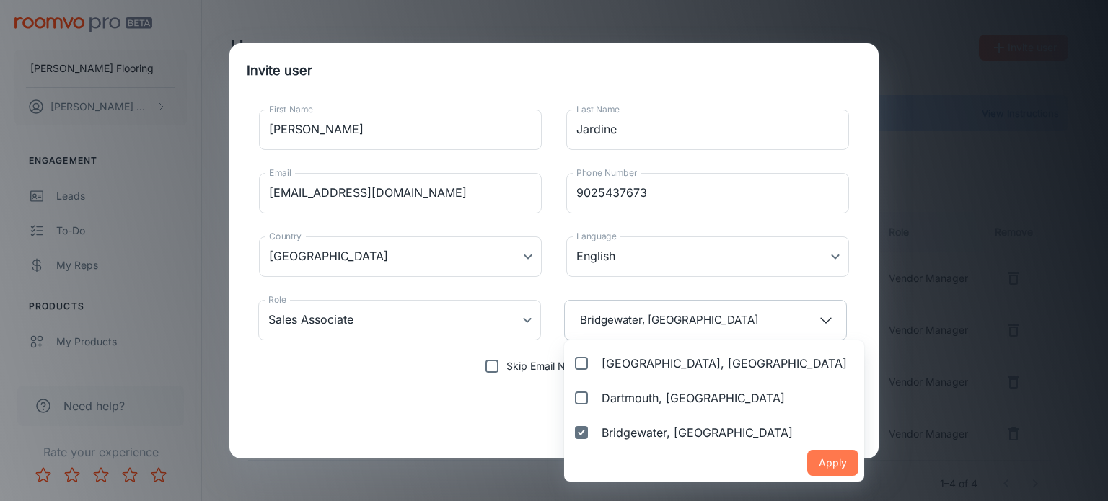
click at [807, 461] on button "Apply" at bounding box center [832, 463] width 51 height 26
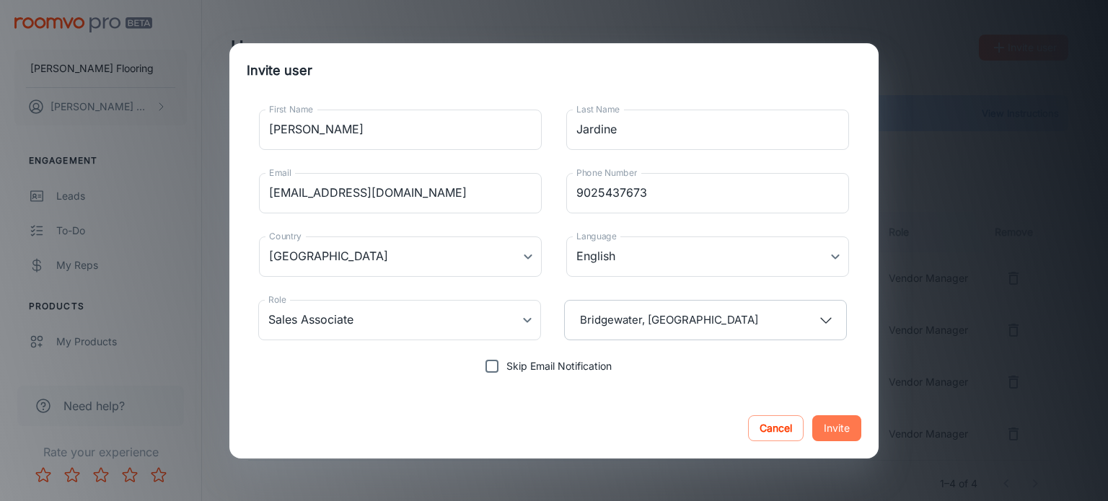
click at [835, 429] on button "Invite" at bounding box center [836, 428] width 49 height 26
type input "Vendor Manager"
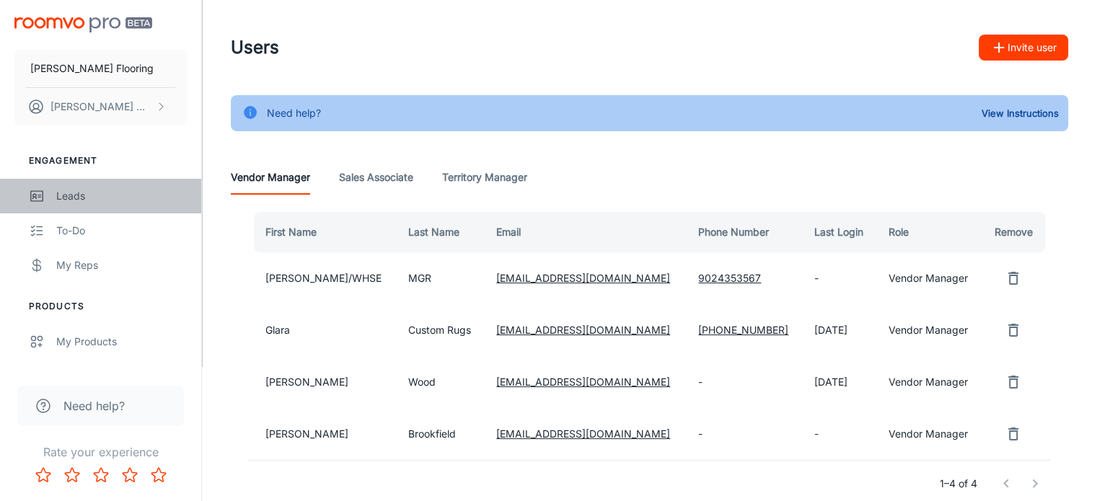
click at [82, 198] on div "Leads" at bounding box center [121, 196] width 131 height 16
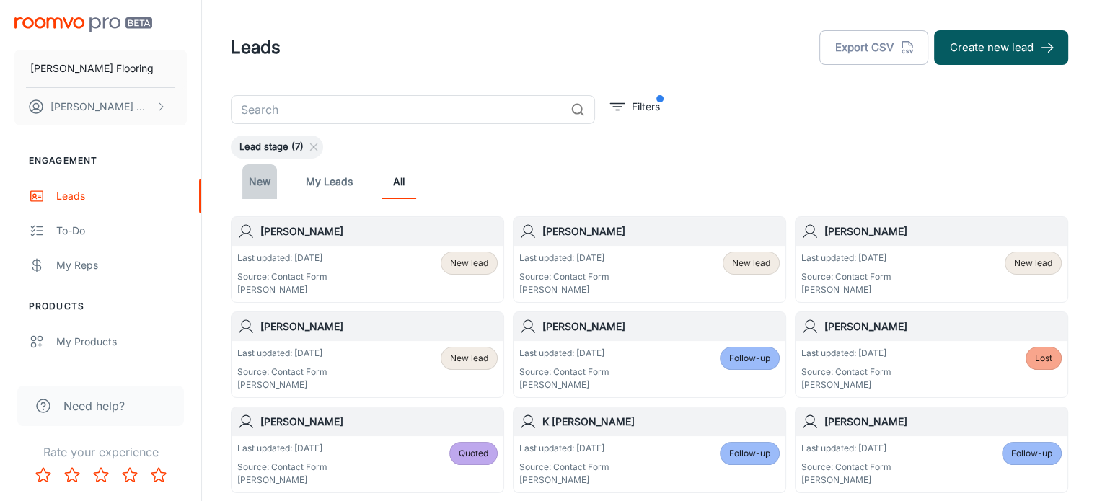
click at [255, 180] on link "New" at bounding box center [259, 181] width 35 height 35
